Goal: Task Accomplishment & Management: Complete application form

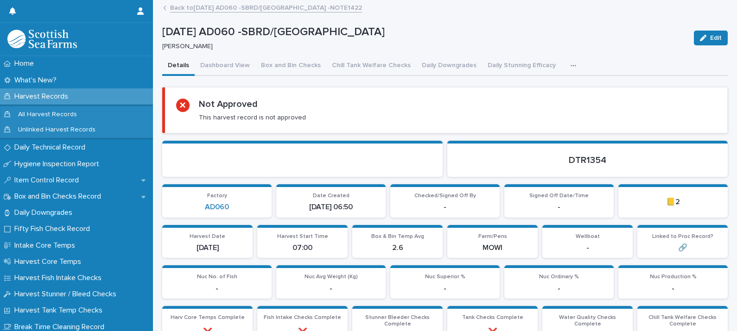
click at [51, 95] on p "Harvest Records" at bounding box center [43, 96] width 65 height 9
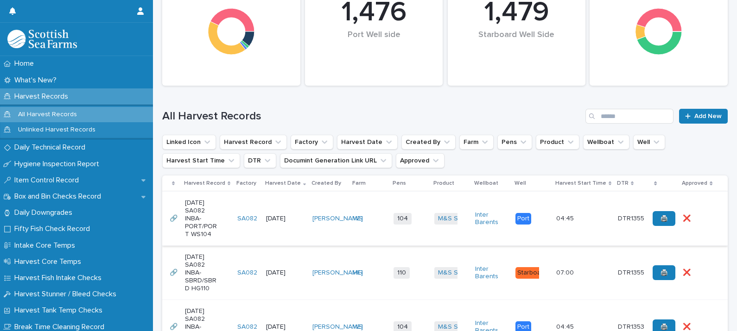
scroll to position [174, 0]
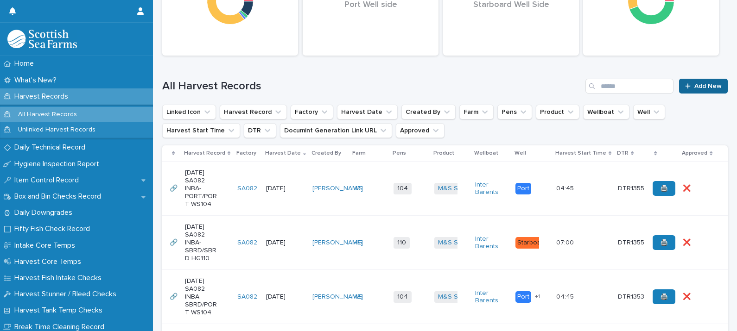
click at [694, 80] on link "Add New" at bounding box center [703, 86] width 49 height 15
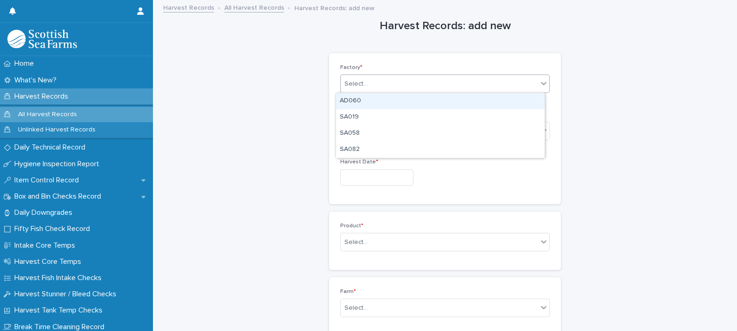
click at [366, 86] on div "Select..." at bounding box center [439, 83] width 197 height 15
click at [357, 98] on div "AD060" at bounding box center [440, 101] width 209 height 16
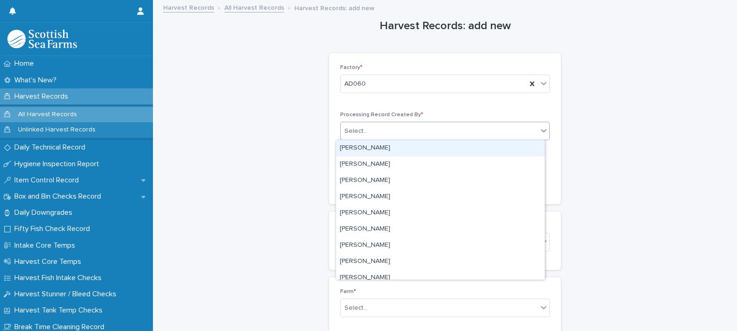
click at [368, 129] on input "text" at bounding box center [368, 131] width 1 height 8
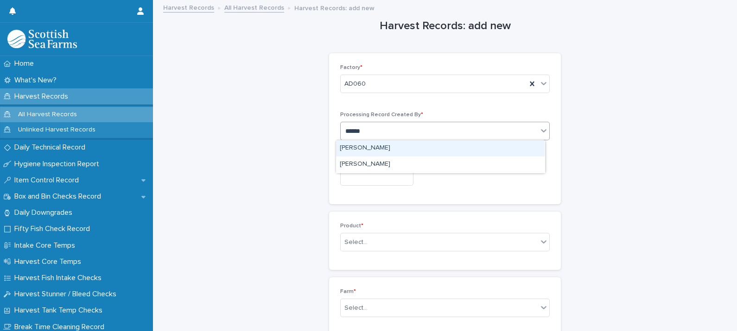
type input "*******"
click at [366, 146] on div "[PERSON_NAME]" at bounding box center [440, 148] width 209 height 16
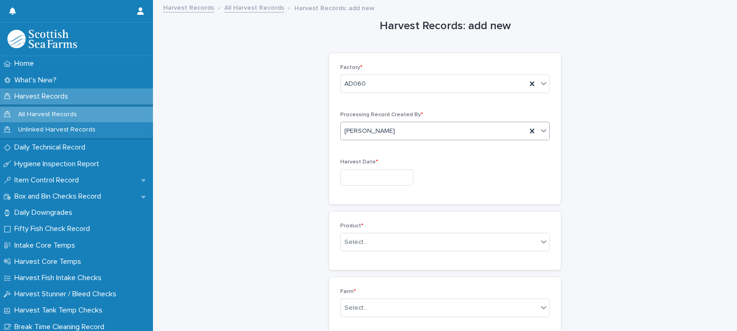
click at [363, 174] on input "text" at bounding box center [376, 178] width 73 height 16
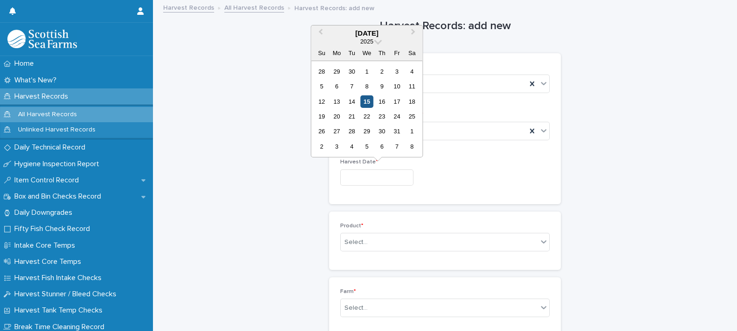
click at [365, 101] on div "15" at bounding box center [366, 101] width 13 height 13
type input "**********"
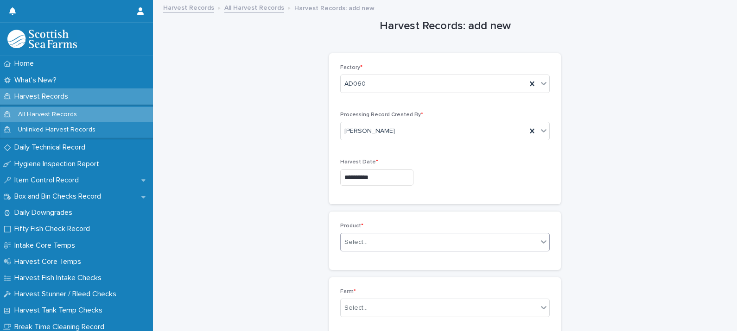
click at [368, 244] on input "text" at bounding box center [368, 243] width 1 height 8
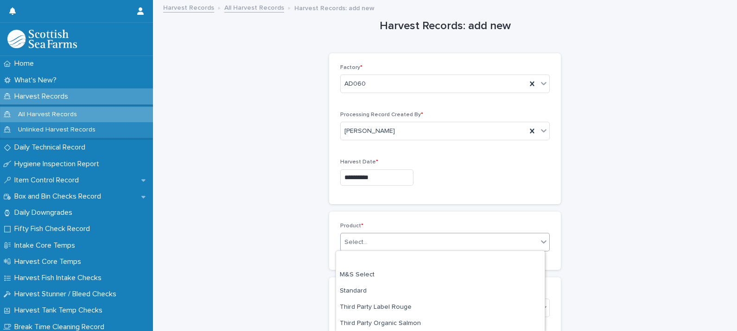
scroll to position [33, 0]
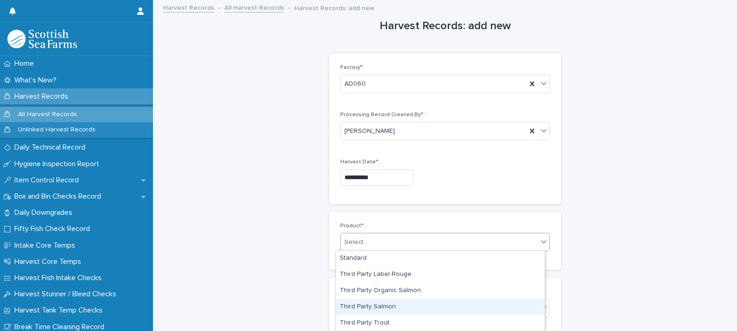
click at [386, 310] on div "Third Party Salmon" at bounding box center [440, 307] width 209 height 16
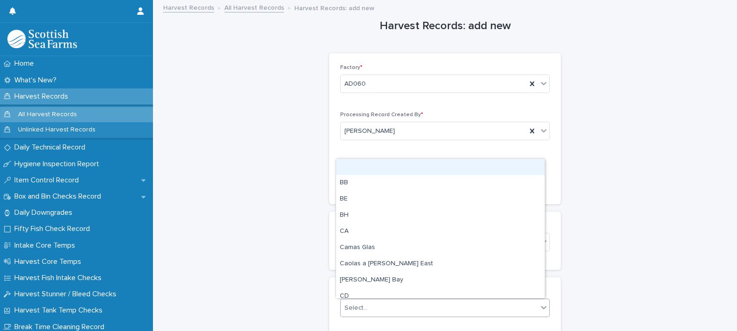
click at [371, 305] on div "Select..." at bounding box center [439, 308] width 197 height 15
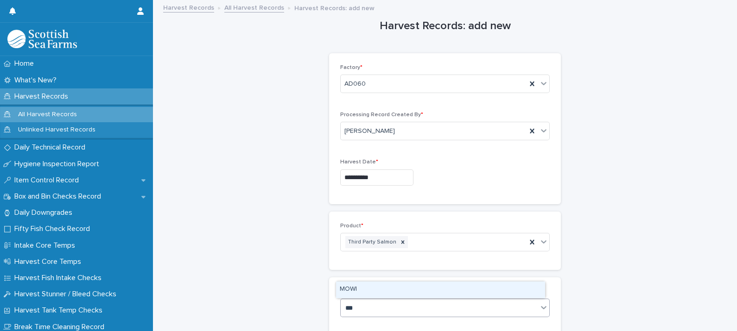
type input "****"
click at [358, 290] on div "MOWI" at bounding box center [440, 290] width 209 height 16
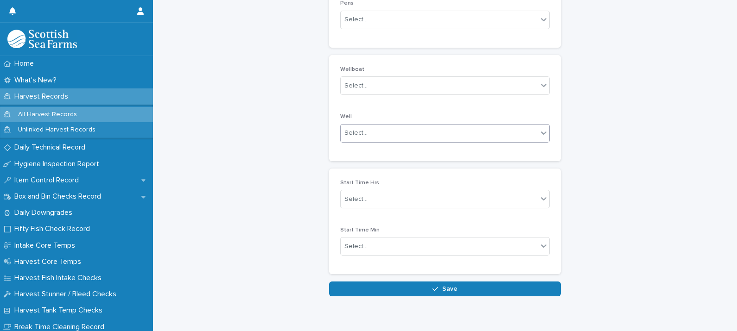
scroll to position [354, 0]
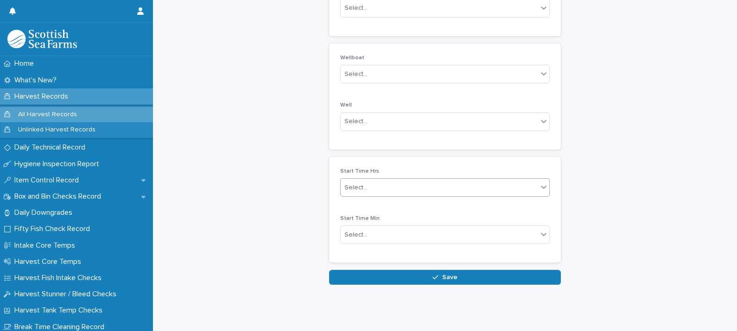
click at [370, 181] on div "Select..." at bounding box center [439, 187] width 197 height 15
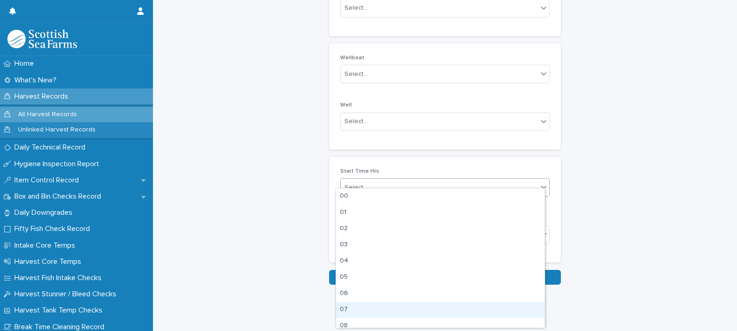
click at [353, 311] on div "07" at bounding box center [440, 310] width 209 height 16
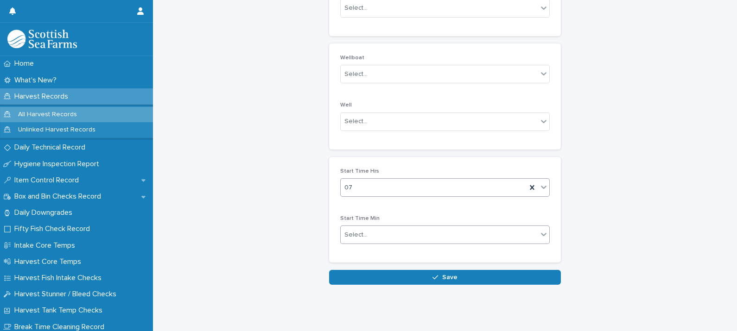
click at [368, 234] on div "Select..." at bounding box center [439, 235] width 197 height 15
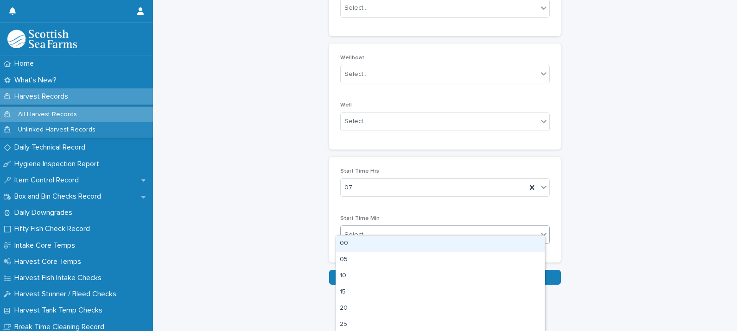
click at [348, 246] on div "00" at bounding box center [440, 244] width 209 height 16
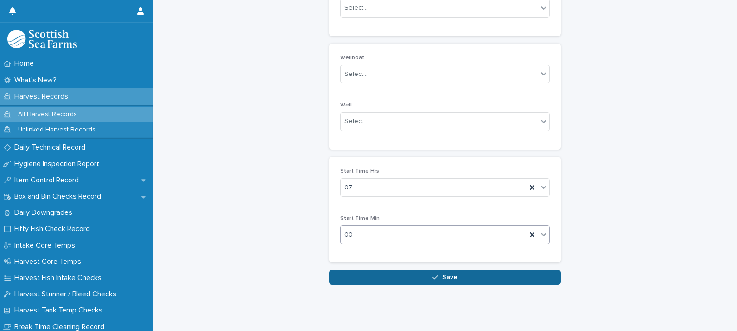
click at [437, 271] on button "Save" at bounding box center [445, 277] width 232 height 15
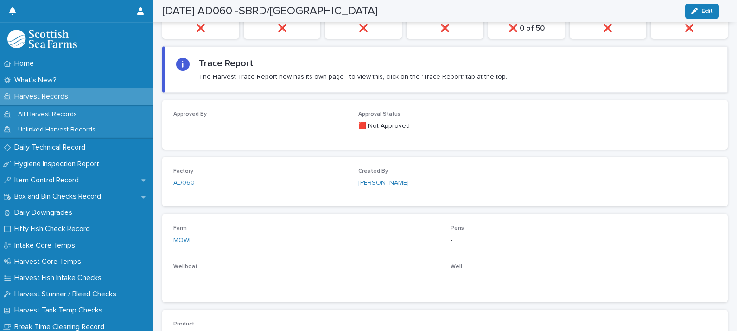
scroll to position [287, 0]
